Goal: Information Seeking & Learning: Learn about a topic

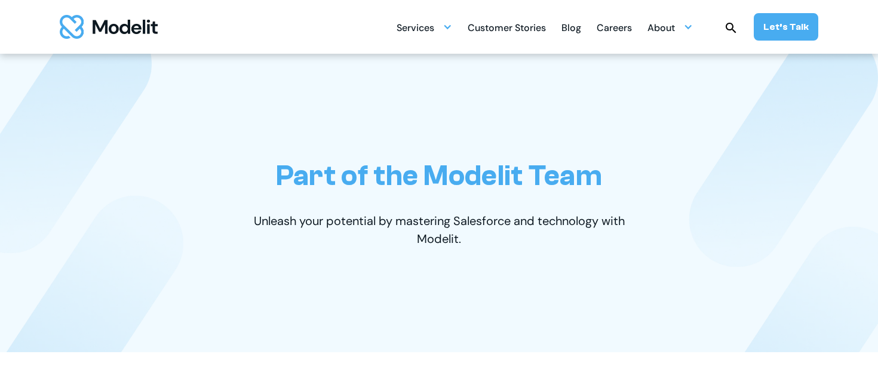
click at [621, 26] on div "Careers" at bounding box center [614, 28] width 35 height 23
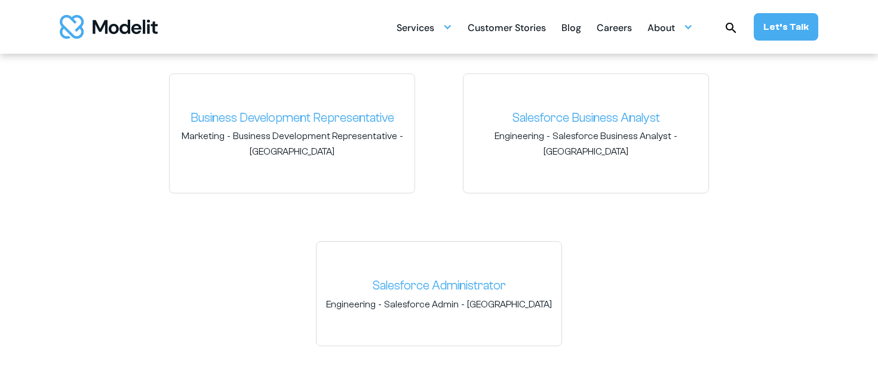
scroll to position [1784, 0]
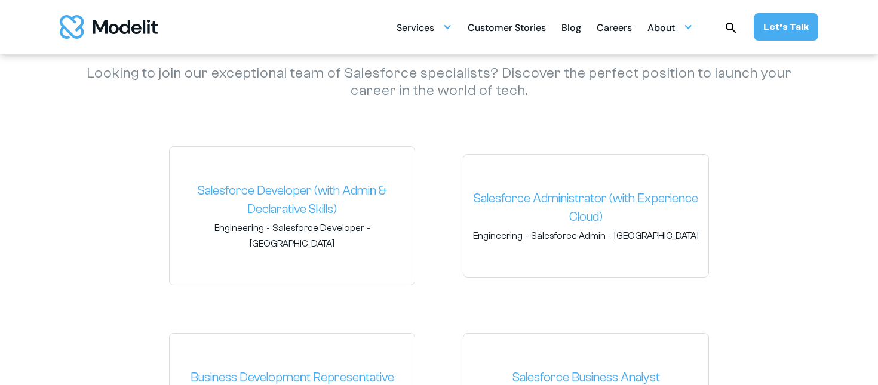
click at [298, 275] on div "Salesforce Developer (with Admin & Declarative Skills) Engineering - Salesforce…" at bounding box center [439, 376] width 741 height 460
click at [687, 19] on div "About" at bounding box center [670, 27] width 45 height 23
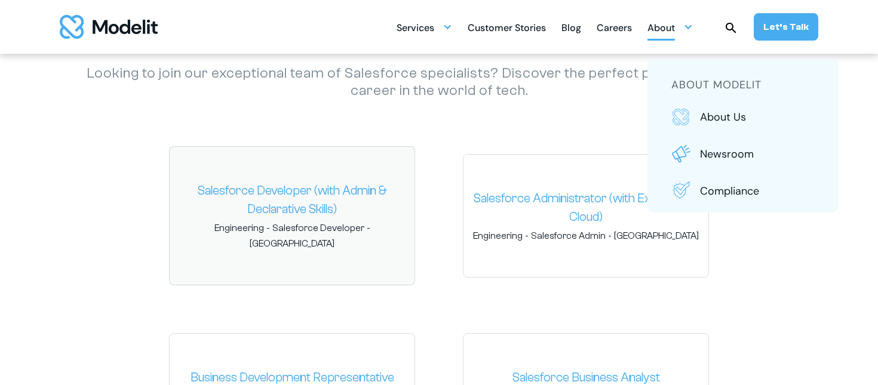
click at [280, 201] on link "Salesforce Developer (with Admin & Declarative Skills)" at bounding box center [292, 201] width 226 height 38
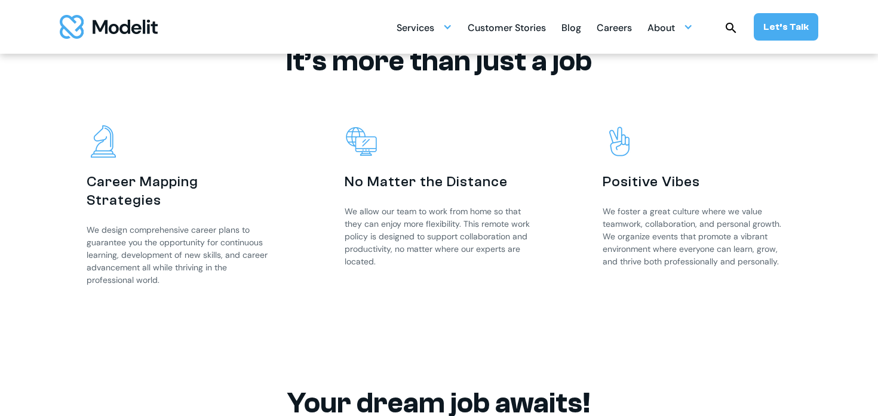
scroll to position [1426, 0]
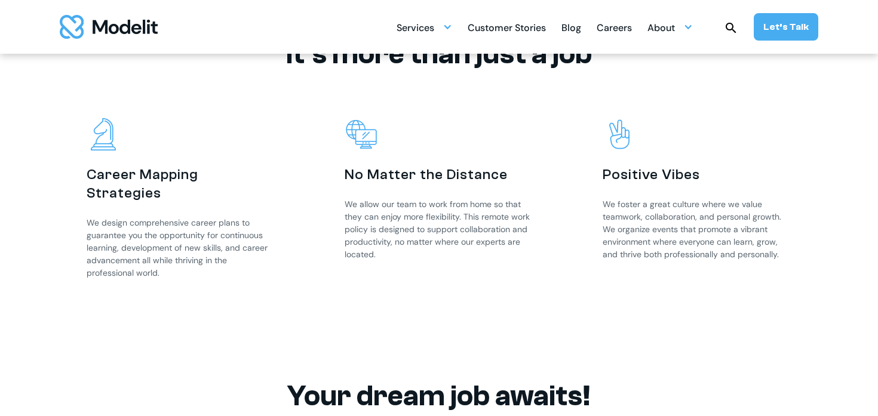
click at [606, 35] on div "Careers" at bounding box center [614, 28] width 35 height 23
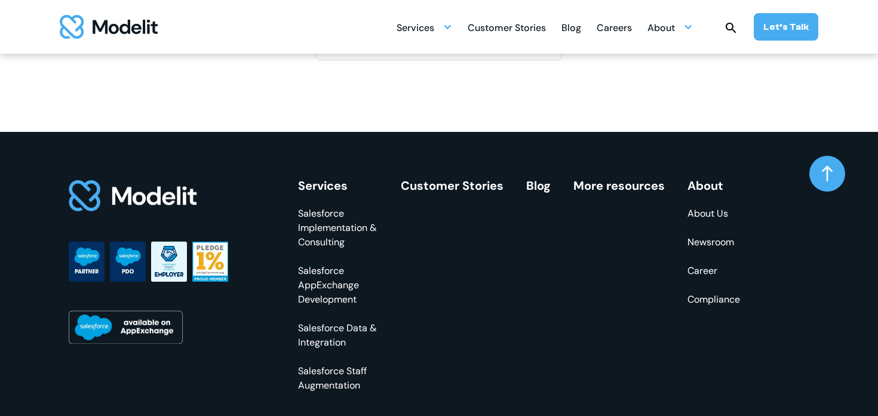
scroll to position [1733, 0]
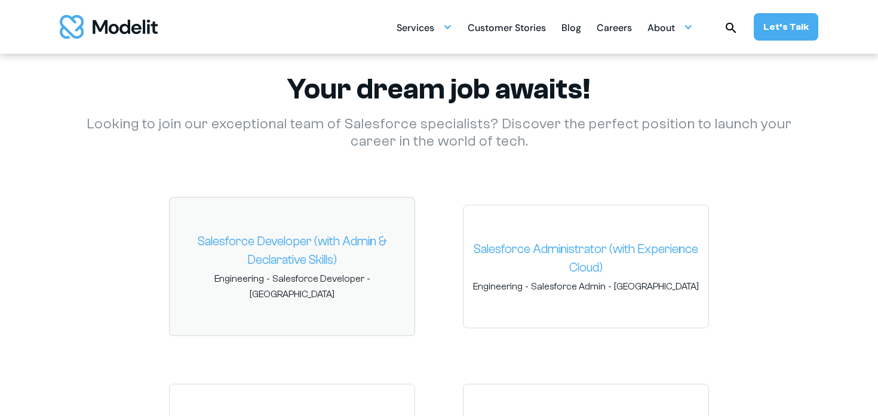
click at [294, 228] on div "Salesforce Developer (with Admin & Declarative Skills) Engineering - Salesforce…" at bounding box center [292, 266] width 246 height 139
click at [275, 260] on link "Salesforce Developer (with Admin & Declarative Skills)" at bounding box center [292, 251] width 226 height 38
